Goal: Task Accomplishment & Management: Complete application form

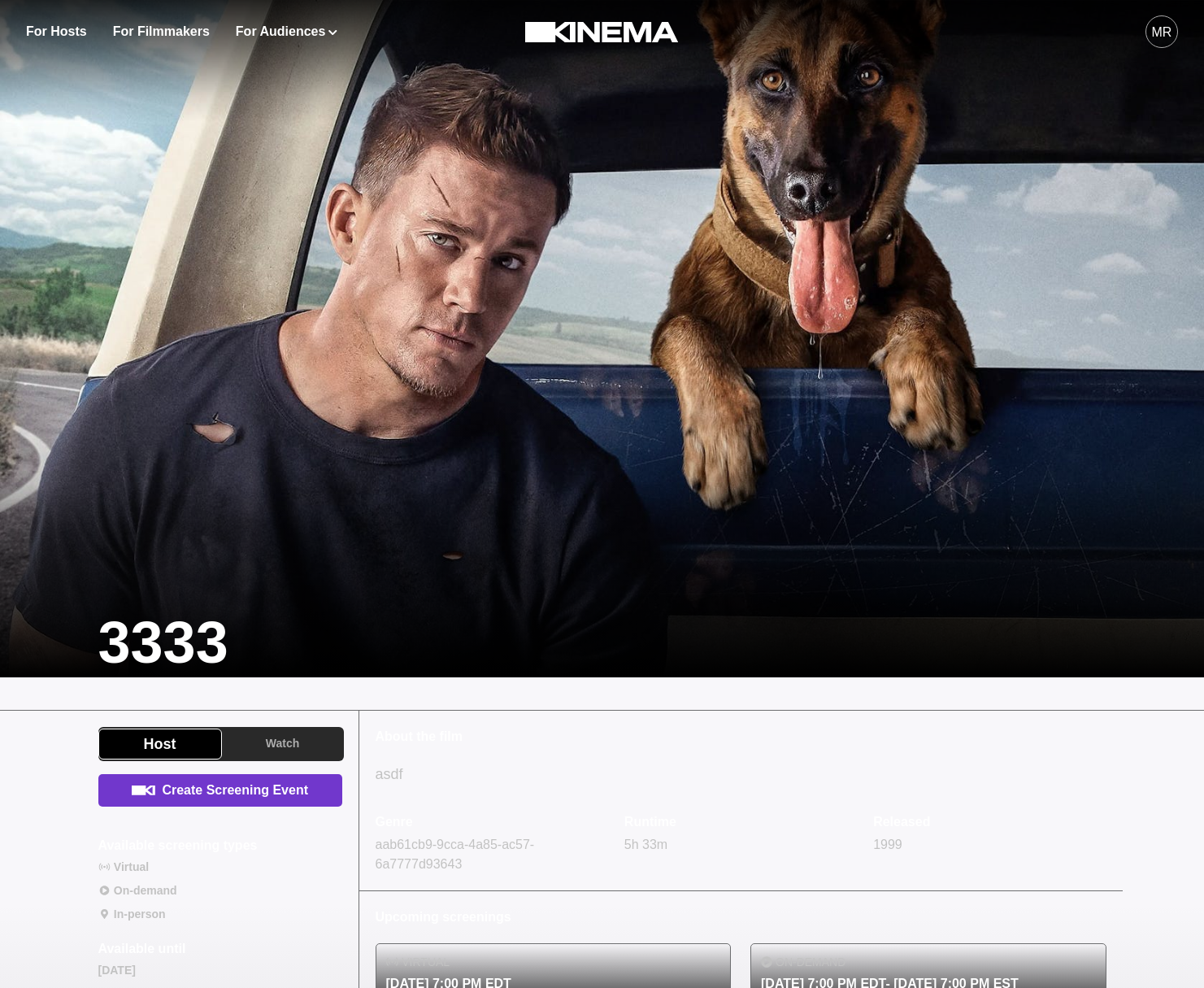
click at [190, 794] on link "Create Screening Event" at bounding box center [220, 789] width 244 height 32
click at [244, 793] on link "Watch Now Rental $4.99" at bounding box center [220, 789] width 244 height 32
click at [215, 799] on link "Create Screening Event" at bounding box center [220, 789] width 244 height 32
